Goal: Task Accomplishment & Management: Manage account settings

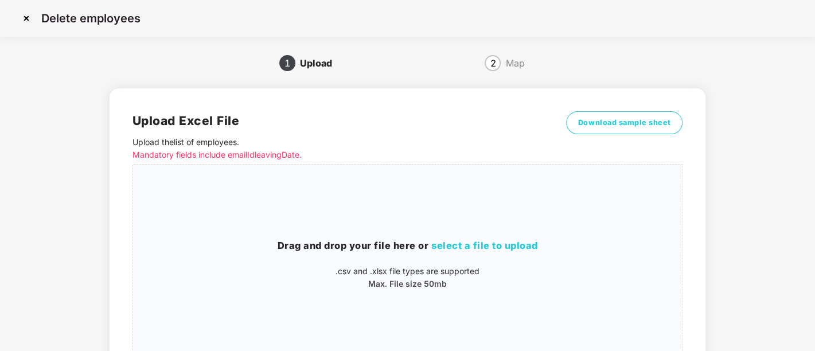
click at [26, 18] on img at bounding box center [26, 18] width 18 height 18
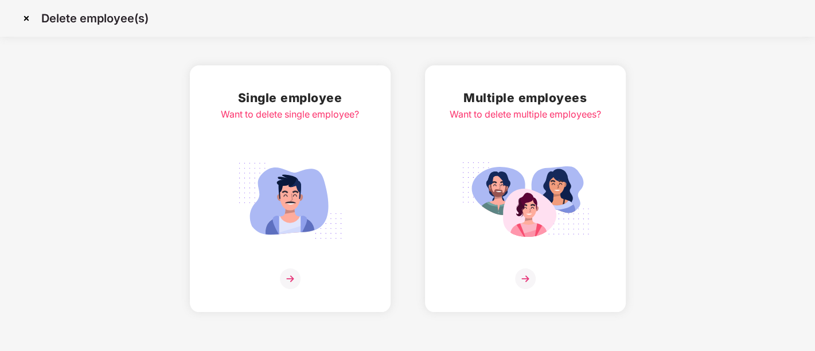
click at [26, 18] on img at bounding box center [26, 18] width 18 height 18
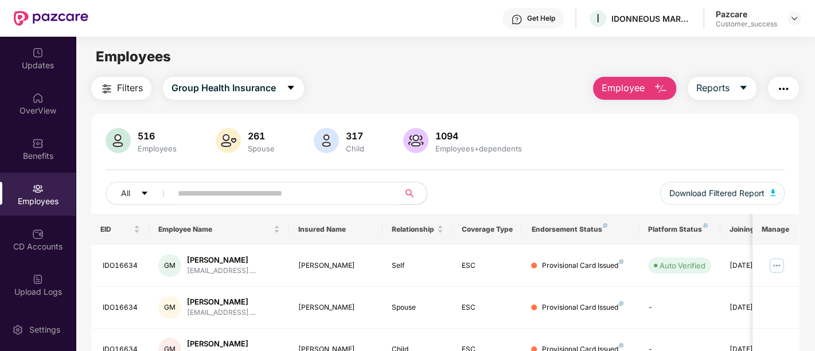
click at [230, 195] on input "text" at bounding box center [281, 193] width 206 height 17
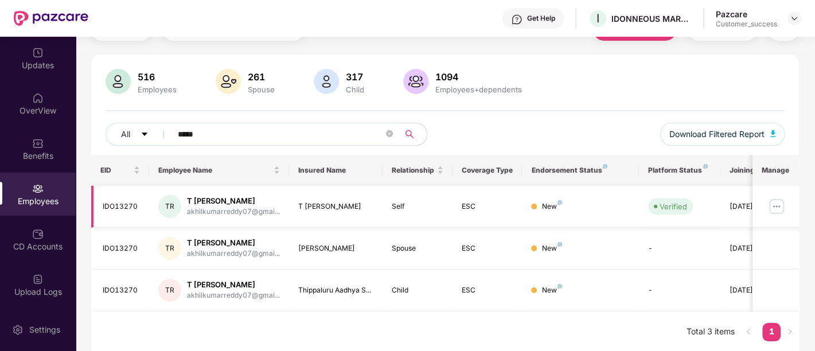
scroll to position [58, 0]
type input "*****"
click at [778, 201] on img at bounding box center [776, 207] width 18 height 18
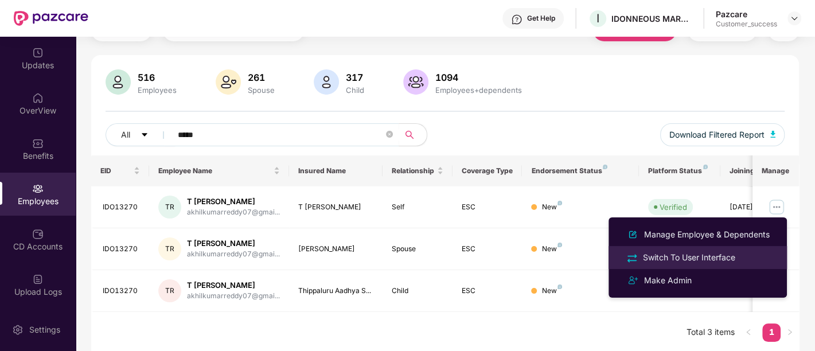
click at [706, 259] on div "Switch To User Interface" at bounding box center [688, 257] width 97 height 13
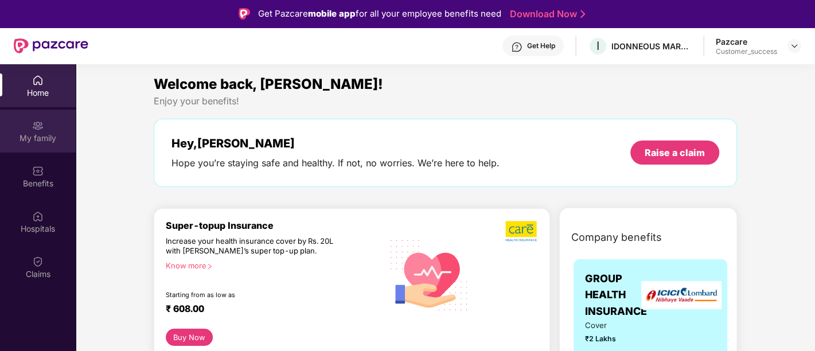
click at [41, 128] on img at bounding box center [37, 125] width 11 height 11
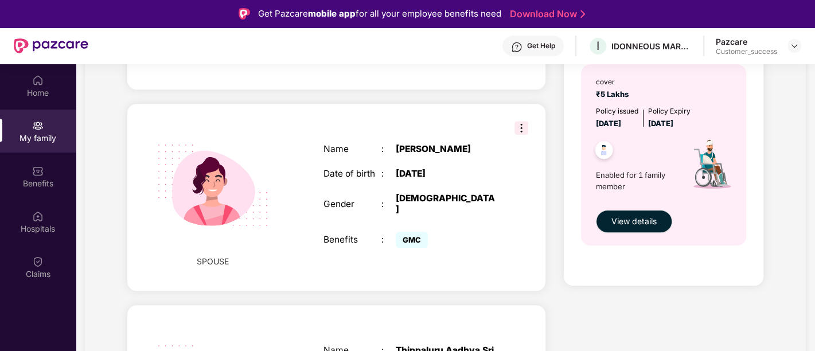
scroll to position [412, 0]
